Goal: Task Accomplishment & Management: Use online tool/utility

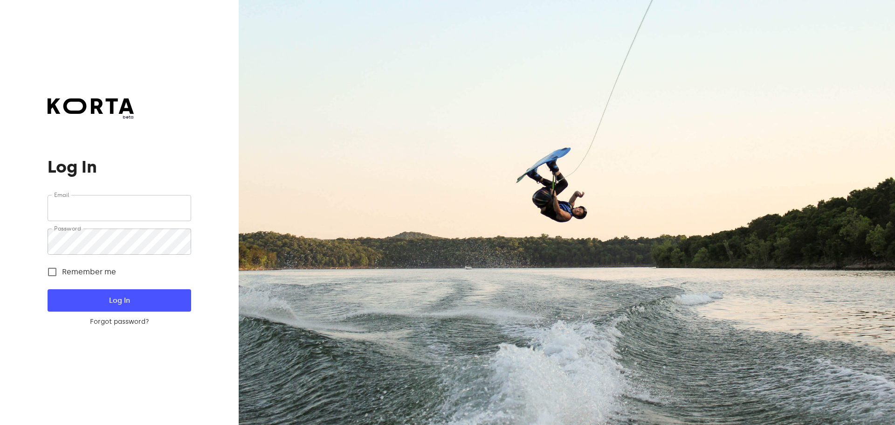
type input "[EMAIL_ADDRESS][DOMAIN_NAME]"
click at [132, 298] on span "Log In" at bounding box center [118, 300] width 113 height 12
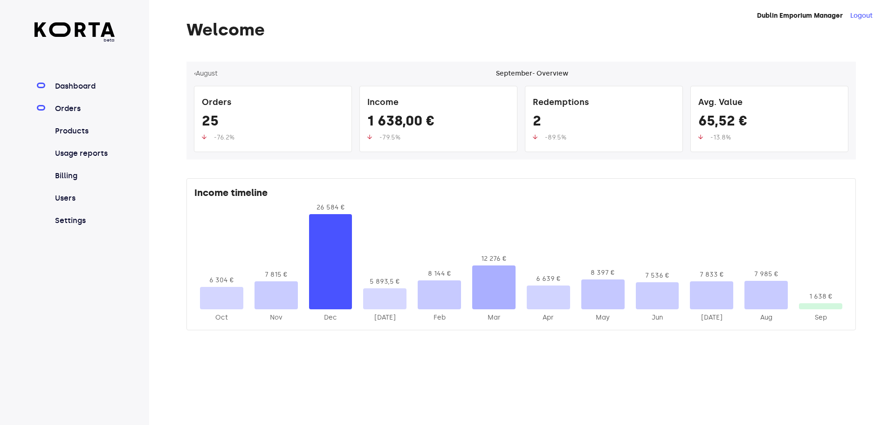
click at [66, 105] on link "Orders" at bounding box center [84, 108] width 62 height 11
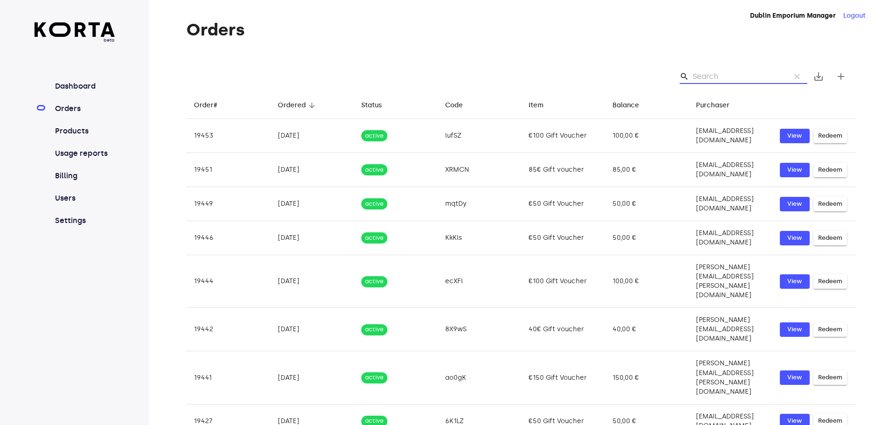
click at [713, 82] on input "Search" at bounding box center [738, 76] width 90 height 15
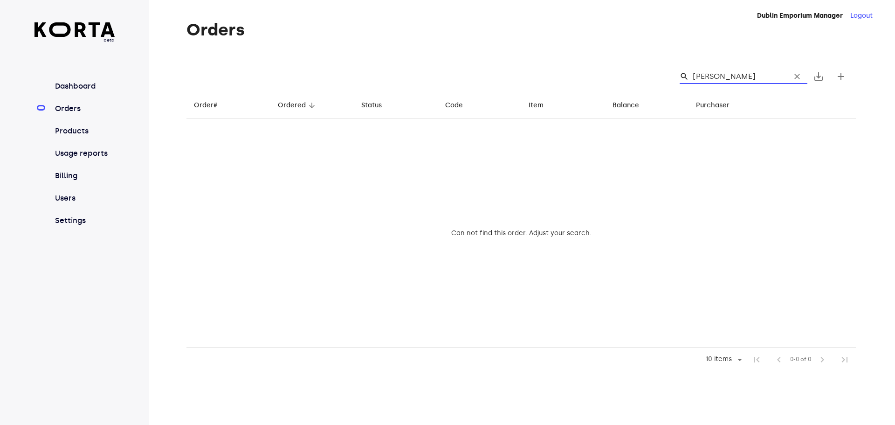
type input "[PERSON_NAME]"
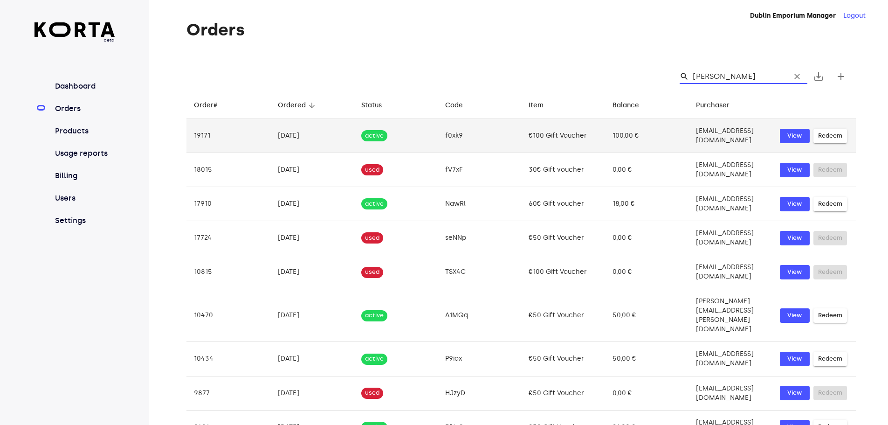
click at [831, 133] on span "Redeem" at bounding box center [830, 136] width 24 height 11
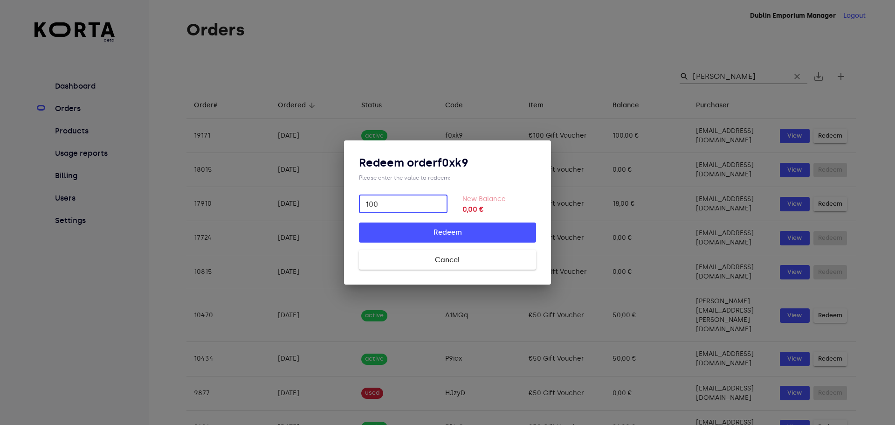
type input "100"
click at [439, 237] on span "Redeem" at bounding box center [447, 232] width 147 height 12
